Goal: Check status: Check status

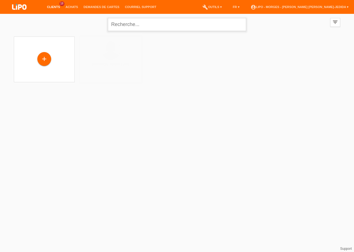
paste input "XU0E1Z"
type input "XU0E1Z"
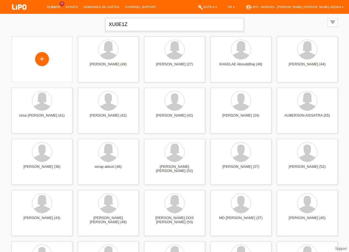
drag, startPoint x: 154, startPoint y: 28, endPoint x: 6, endPoint y: 28, distance: 148.0
click at [106, 30] on input "XU0E1Z" at bounding box center [175, 24] width 138 height 13
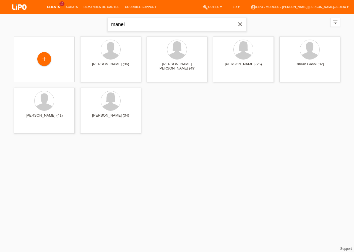
click at [124, 27] on input "manel" at bounding box center [177, 24] width 138 height 13
drag, startPoint x: 127, startPoint y: 26, endPoint x: 0, endPoint y: 11, distance: 127.6
click at [108, 18] on input "manel" at bounding box center [177, 24] width 138 height 13
type input "mank"
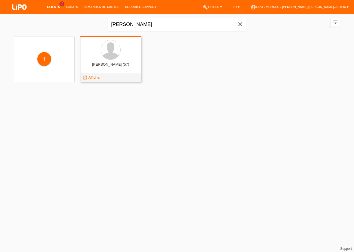
click at [104, 40] on div at bounding box center [111, 50] width 52 height 21
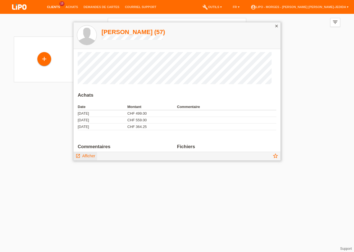
click at [95, 155] on span "Afficher" at bounding box center [88, 155] width 13 height 4
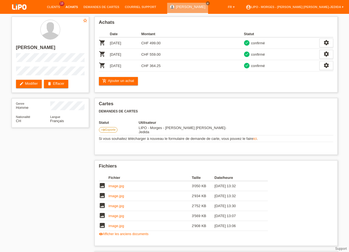
click at [74, 6] on link "Achats" at bounding box center [72, 6] width 18 height 3
